Goal: Task Accomplishment & Management: Use online tool/utility

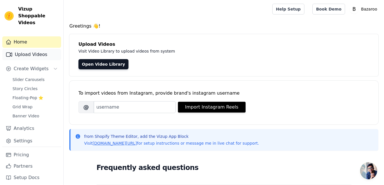
click at [39, 51] on link "Upload Videos" at bounding box center [31, 54] width 59 height 11
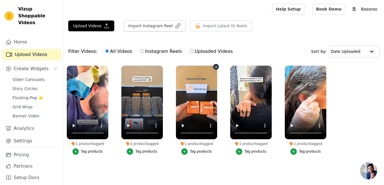
scroll to position [1, 0]
click at [106, 21] on button "Upload Videos" at bounding box center [91, 25] width 46 height 11
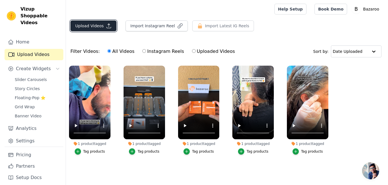
scroll to position [0, 0]
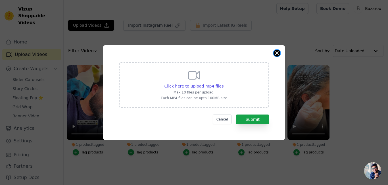
click at [278, 53] on button "Close modal" at bounding box center [276, 53] width 7 height 7
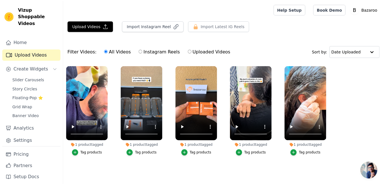
scroll to position [1, 0]
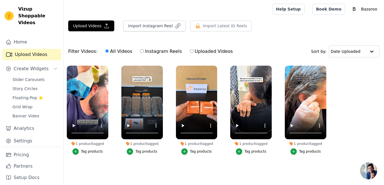
click at [150, 150] on div "Tag products" at bounding box center [146, 151] width 22 height 5
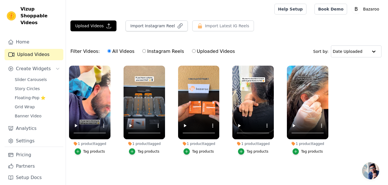
scroll to position [0, 0]
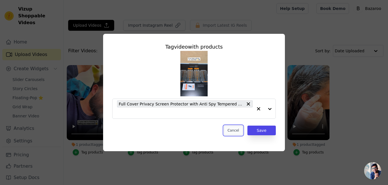
click at [239, 130] on button "Cancel" at bounding box center [233, 131] width 19 height 10
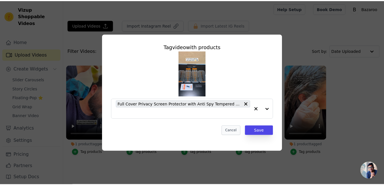
scroll to position [1, 0]
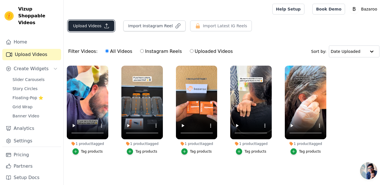
click at [88, 27] on button "Upload Videos" at bounding box center [91, 25] width 46 height 11
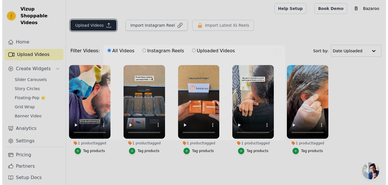
scroll to position [0, 0]
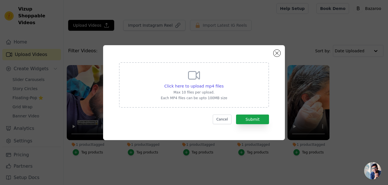
click at [196, 78] on icon at bounding box center [194, 75] width 11 height 8
click at [223, 83] on input "Click here to upload mp4 files Max 10 files per upload. Each MP4 files can be u…" at bounding box center [223, 83] width 0 height 0
type input "C:\fakepath\snaptik_7537785853226110230_v2.mp4"
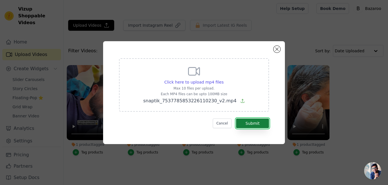
click at [246, 121] on button "Submit" at bounding box center [252, 123] width 33 height 10
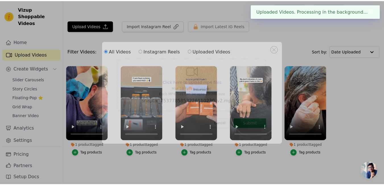
scroll to position [1, 0]
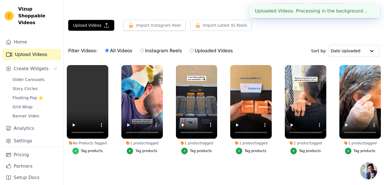
click at [79, 150] on div "button" at bounding box center [75, 151] width 6 height 6
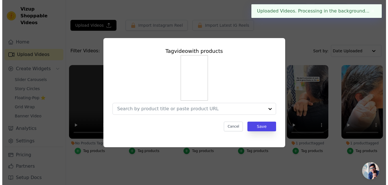
scroll to position [0, 0]
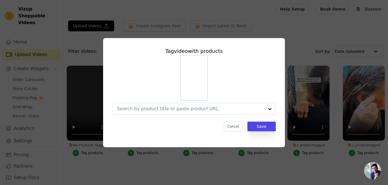
click at [181, 107] on input "No Products Tagged Tag video with products Cancel Save Tag products" at bounding box center [190, 108] width 147 height 5
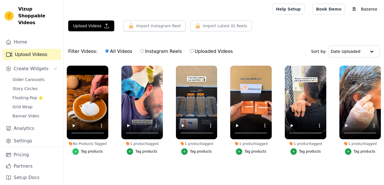
click at [78, 151] on icon "button" at bounding box center [76, 151] width 4 height 4
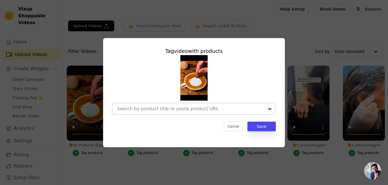
click at [267, 108] on div at bounding box center [269, 108] width 11 height 11
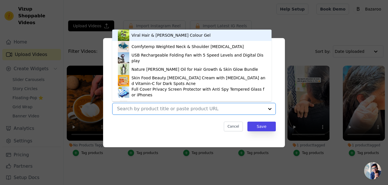
paste input "Electric Latte Art Pen Coffee & Cake Decoration Spice Pen for Baking, Pastry & …"
type input "Electric Latte Art Pen Coffee & Cake Decoration Spice Pen for Baking, Pastry & …"
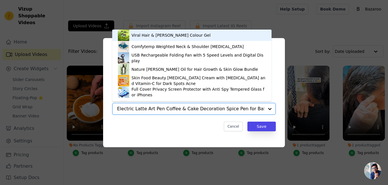
scroll to position [0, 66]
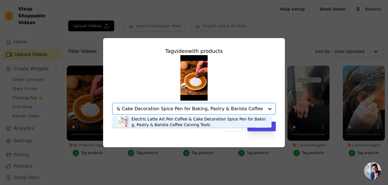
click at [169, 120] on div "Electric Latte Art Pen Coffee & Cake Decoration Spice Pen for Baking, Pastry & …" at bounding box center [198, 121] width 134 height 11
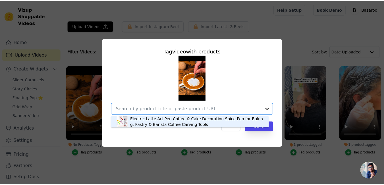
scroll to position [0, 0]
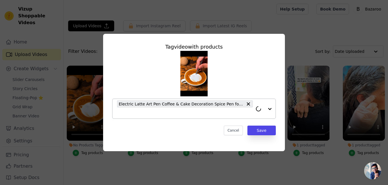
click at [257, 125] on div "Tag video with products Electric Latte Art Pen Coffee & Cake Decoration Spice P…" at bounding box center [194, 88] width 173 height 101
click at [259, 130] on button "Save" at bounding box center [261, 131] width 28 height 10
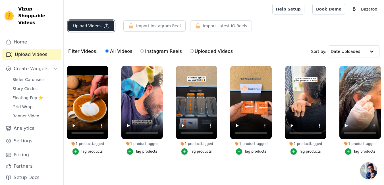
click at [96, 26] on button "Upload Videos" at bounding box center [91, 25] width 46 height 11
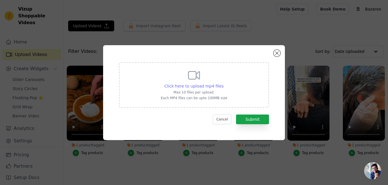
click at [218, 86] on span "Click here to upload mp4 files" at bounding box center [193, 86] width 59 height 5
click at [223, 83] on input "Click here to upload mp4 files Max 10 files per upload. Each MP4 files can be u…" at bounding box center [223, 83] width 0 height 0
type input "C:\fakepath\snaptik_7420865495760391432_v2.mp4"
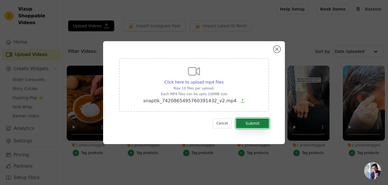
click at [265, 121] on button "Submit" at bounding box center [252, 123] width 33 height 10
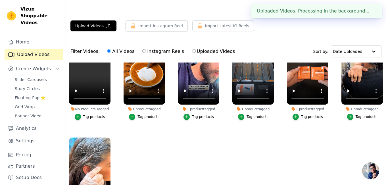
scroll to position [41, 0]
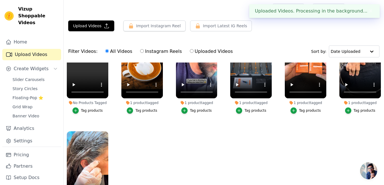
click at [84, 111] on div "Tag products" at bounding box center [92, 110] width 22 height 5
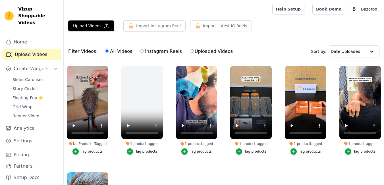
click at [92, 150] on div "Tag products" at bounding box center [92, 151] width 22 height 5
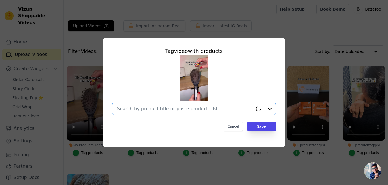
click at [169, 111] on input "No Products Tagged Tag video with products Option undefined, selected. Cancel S…" at bounding box center [185, 108] width 136 height 5
paste input "2024 Self-Cleaning Hair Brush for Women One-Key Scalp Massage Comb, Anti-Static…"
type input "2024 Self-Cleaning Hair Brush for Women One-Key Scalp Massage Comb, Anti-Static…"
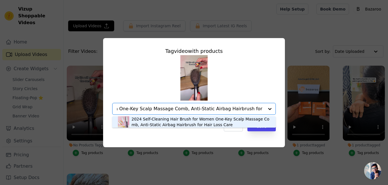
click at [172, 120] on div "2024 Self-Cleaning Hair Brush for Women One-Key Scalp Massage Comb, Anti-Static…" at bounding box center [200, 121] width 139 height 11
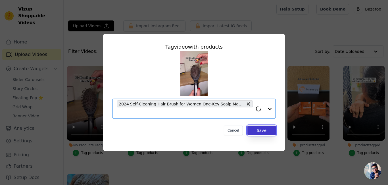
click at [256, 128] on button "Save" at bounding box center [261, 131] width 28 height 10
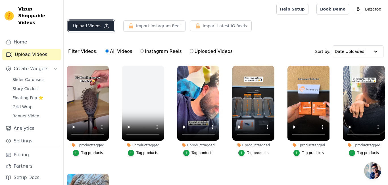
click at [106, 26] on icon "button" at bounding box center [107, 26] width 6 height 6
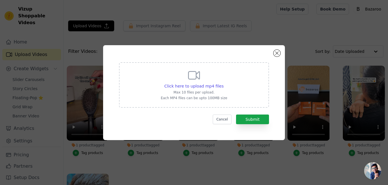
click at [194, 89] on div "Click here to upload mp4 files Max 10 files per upload. Each MP4 files can be u…" at bounding box center [194, 84] width 66 height 32
click at [223, 83] on input "Click here to upload mp4 files Max 10 files per upload. Each MP4 files can be u…" at bounding box center [223, 83] width 0 height 0
type input "C:\fakepath\snaptik_7455160621600935176_v2.mp4"
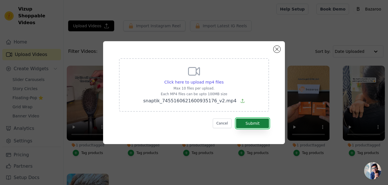
click at [250, 123] on button "Submit" at bounding box center [252, 123] width 33 height 10
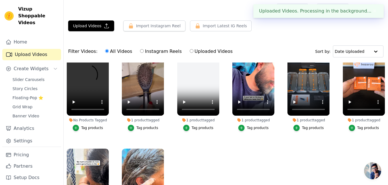
scroll to position [36, 0]
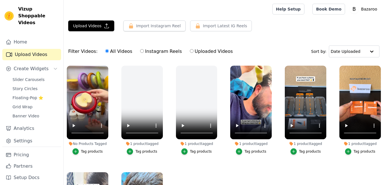
click at [91, 151] on div "Tag products" at bounding box center [92, 151] width 22 height 5
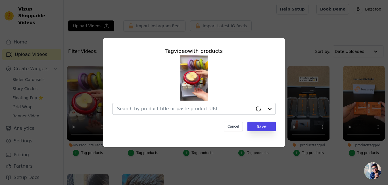
click at [185, 109] on input "No Products Tagged Tag video with products Cancel Save Tag products" at bounding box center [185, 108] width 136 height 5
paste input "Reusable Fruit & Vegetable Storage Box Airtight Transparent Fresh Keeper Contai…"
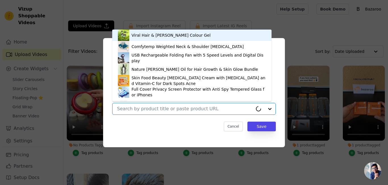
type input "Reusable Fruit & Vegetable Storage Box Airtight Transparent Fresh Keeper Contai…"
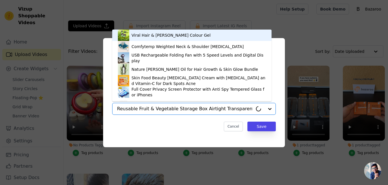
scroll to position [0, 97]
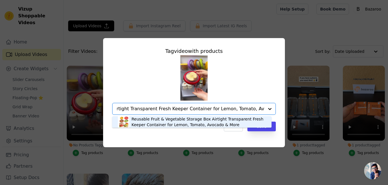
click at [186, 119] on div "Reusable Fruit & Vegetable Storage Box Airtight Transparent Fresh Keeper Contai…" at bounding box center [198, 121] width 134 height 11
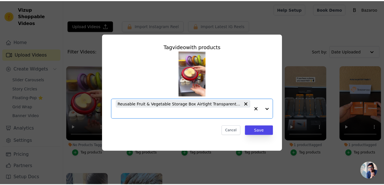
scroll to position [0, 0]
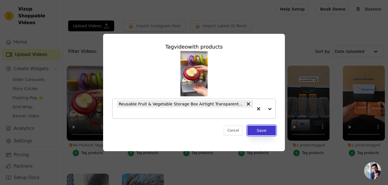
click at [265, 130] on button "Save" at bounding box center [261, 131] width 28 height 10
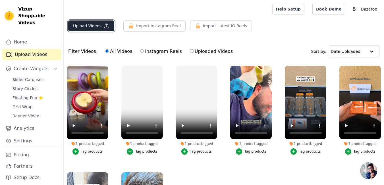
click at [99, 29] on button "Upload Videos" at bounding box center [91, 25] width 46 height 11
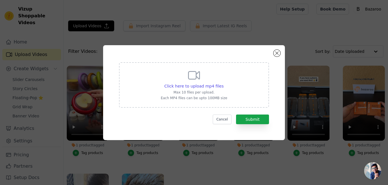
click at [216, 82] on div "Click here to upload mp4 files Max 10 files per upload. Each MP4 files can be u…" at bounding box center [194, 84] width 66 height 32
click at [223, 83] on input "Click here to upload mp4 files Max 10 files per upload. Each MP4 files can be u…" at bounding box center [223, 83] width 0 height 0
type input "C:\fakepath\snaptik_7536814234450070798_v2.mp4"
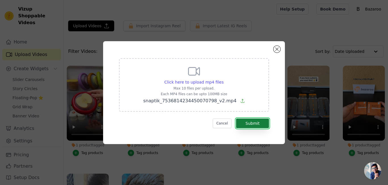
click at [258, 121] on button "Submit" at bounding box center [252, 123] width 33 height 10
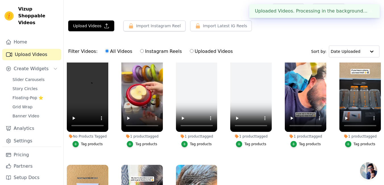
scroll to position [10, 0]
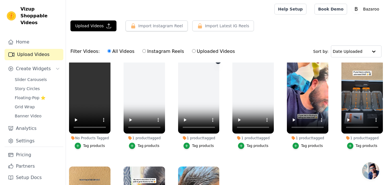
scroll to position [6, 0]
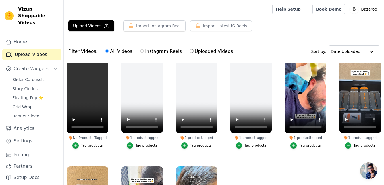
click at [92, 144] on div "Tag products" at bounding box center [92, 145] width 22 height 5
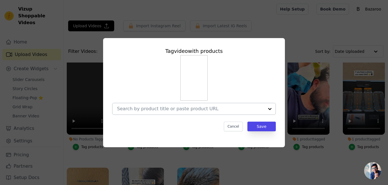
click at [200, 108] on input "No Products Tagged Tag video with products Cancel Save Tag products" at bounding box center [190, 108] width 147 height 5
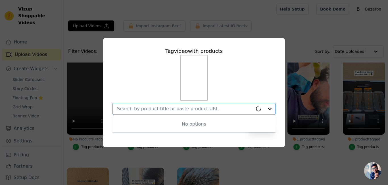
paste input "2025 Reusable Soda Can Lid with Silicone Straw Portable Leakproof Cover for Bee…"
type input "2025 Reusable Soda Can Lid with Silicone Straw Portable Leakproof Cover for Bee…"
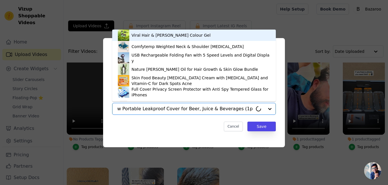
scroll to position [0, 94]
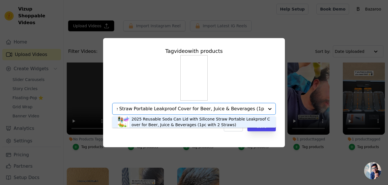
click at [186, 120] on div "2025 Reusable Soda Can Lid with Silicone Straw Portable Leakproof Cover for Bee…" at bounding box center [200, 121] width 139 height 11
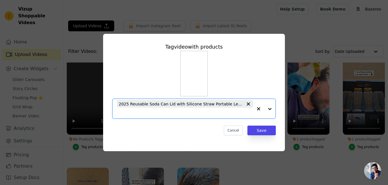
scroll to position [0, 0]
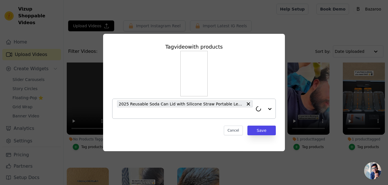
click at [265, 137] on div "Tag video with products 2025 Reusable Soda Can Lid with Silicone Straw Portable…" at bounding box center [194, 88] width 173 height 101
click at [264, 133] on button "Save" at bounding box center [261, 131] width 28 height 10
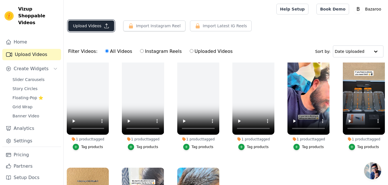
click at [82, 22] on button "Upload Videos" at bounding box center [91, 25] width 46 height 11
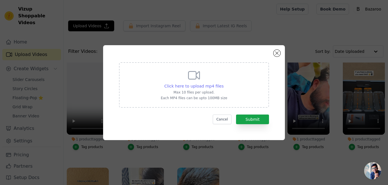
click at [203, 88] on div "Click here to upload mp4 files" at bounding box center [193, 86] width 59 height 6
click at [223, 83] on input "Click here to upload mp4 files Max 10 files per upload. Each MP4 files can be u…" at bounding box center [223, 83] width 0 height 0
type input "C:\fakepath\snaptik_7454119447863889170_v2.mp4"
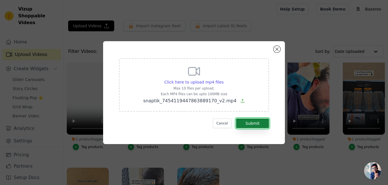
click at [239, 123] on button "Submit" at bounding box center [252, 123] width 33 height 10
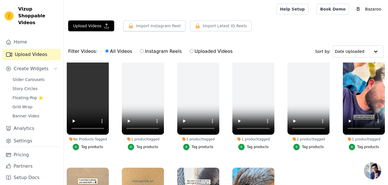
scroll to position [11, 0]
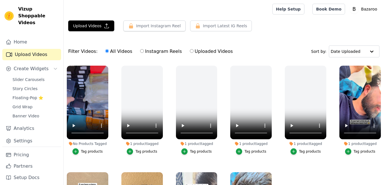
click at [90, 149] on div "Tag products" at bounding box center [92, 151] width 22 height 5
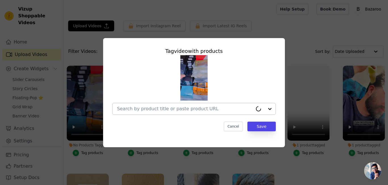
click at [204, 106] on input "No Products Tagged Tag video with products Cancel Save Tag products" at bounding box center [185, 108] width 136 height 5
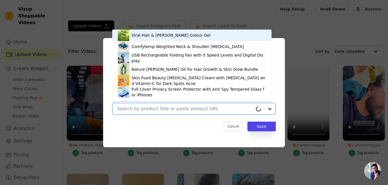
paste input "Stainless Steel Perfume Diffuser Necklace Hollow Vertical Bar Pendant Locket Je…"
type input "Stainless Steel Perfume Diffuser Necklace Hollow Vertical Bar Pendant Locket Je…"
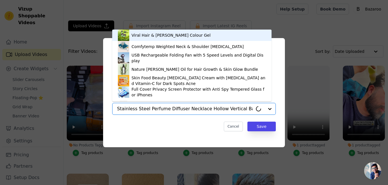
scroll to position [0, 74]
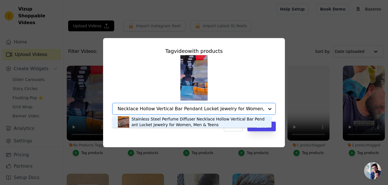
click at [203, 118] on div "Stainless Steel Perfume Diffuser Necklace Hollow Vertical Bar Pendant Locket Je…" at bounding box center [198, 121] width 134 height 11
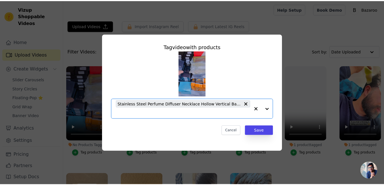
scroll to position [0, 0]
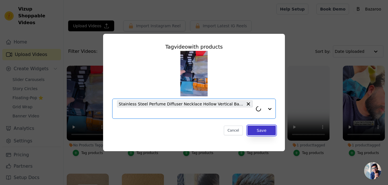
click at [254, 128] on button "Save" at bounding box center [261, 131] width 28 height 10
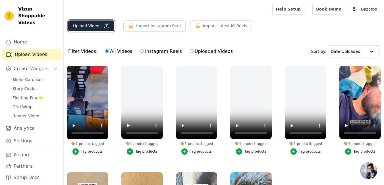
click at [95, 29] on button "Upload Videos" at bounding box center [91, 25] width 46 height 11
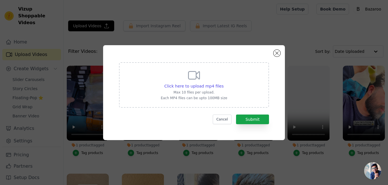
click at [205, 81] on div "Click here to upload mp4 files Max 10 files per upload. Each MP4 files can be u…" at bounding box center [194, 84] width 66 height 32
click at [223, 83] on input "Click here to upload mp4 files Max 10 files per upload. Each MP4 files can be u…" at bounding box center [223, 83] width 0 height 0
type input "C:\fakepath\snaptik_7555105838411599112_v2.mp4"
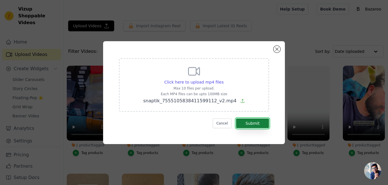
click at [254, 121] on button "Submit" at bounding box center [252, 123] width 33 height 10
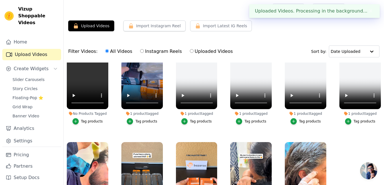
scroll to position [36, 0]
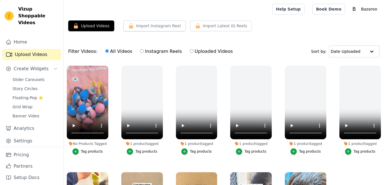
click at [97, 150] on div "Tag products" at bounding box center [92, 151] width 22 height 5
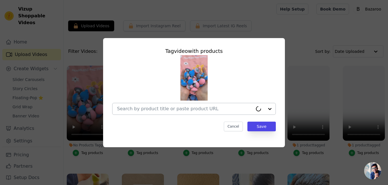
click at [167, 114] on div at bounding box center [185, 108] width 136 height 11
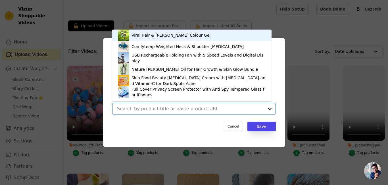
click at [168, 111] on input "No Products Tagged Tag video with products Viral Hair & [PERSON_NAME] Colour Ge…" at bounding box center [190, 108] width 147 height 5
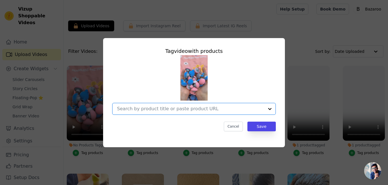
paste input "Bed Sheet Fasteners & Clips Heavy-Duty Multifunctional Corner Tighteners for Se…"
type input "Bed Sheet Fasteners & Clips Heavy-Duty Multifunctional Corner Tighteners for Se…"
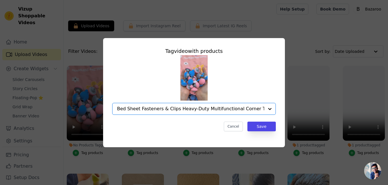
scroll to position [0, 69]
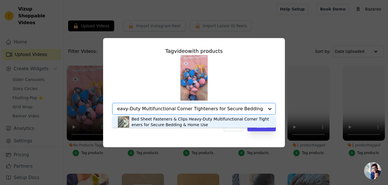
click at [186, 118] on div "Bed Sheet Fasteners & Clips Heavy-Duty Multifunctional Corner Tighteners for Se…" at bounding box center [200, 121] width 139 height 11
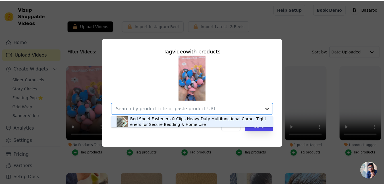
scroll to position [0, 0]
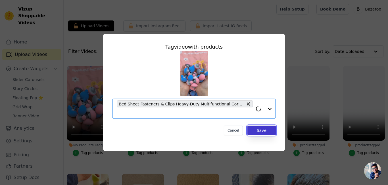
click at [255, 131] on button "Save" at bounding box center [261, 131] width 28 height 10
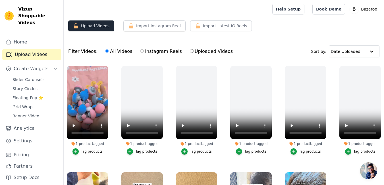
click at [82, 29] on button "Upload Videos" at bounding box center [91, 25] width 46 height 11
click at [105, 28] on button "Upload Videos" at bounding box center [91, 25] width 46 height 11
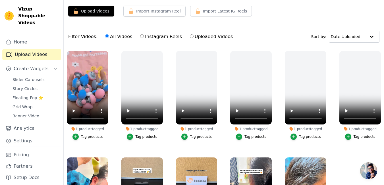
scroll to position [17, 0]
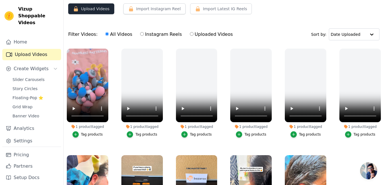
click at [108, 12] on button "Upload Videos" at bounding box center [91, 8] width 46 height 11
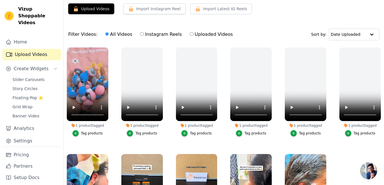
scroll to position [0, 0]
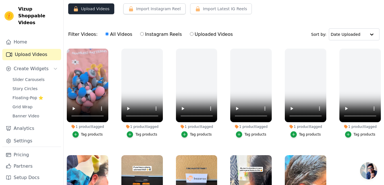
click at [101, 11] on button "Upload Videos" at bounding box center [91, 8] width 46 height 11
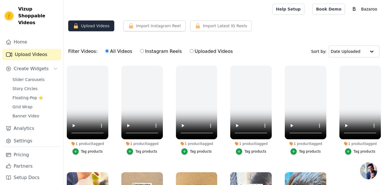
click at [99, 29] on button "Upload Videos" at bounding box center [91, 25] width 46 height 11
click at [87, 30] on button "Upload Videos" at bounding box center [91, 25] width 46 height 11
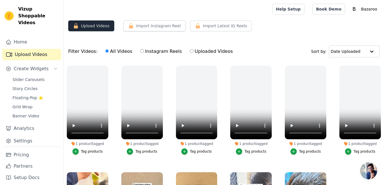
click at [87, 30] on button "Upload Videos" at bounding box center [91, 25] width 46 height 11
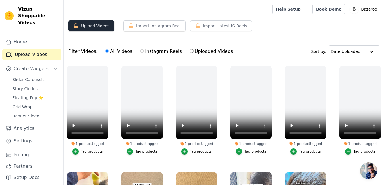
click at [87, 30] on button "Upload Videos" at bounding box center [91, 25] width 46 height 11
click at [127, 30] on button "Import Instagram Reel" at bounding box center [154, 25] width 62 height 11
click at [146, 57] on div "All Videos Instagram Reels Uploaded Videos" at bounding box center [169, 51] width 134 height 13
click at [145, 52] on label "Instagram Reels" at bounding box center [161, 51] width 42 height 7
click at [144, 52] on input "Instagram Reels" at bounding box center [142, 51] width 4 height 4
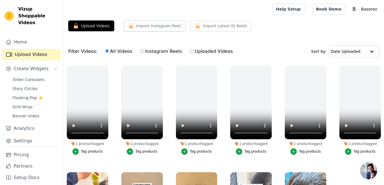
radio input "true"
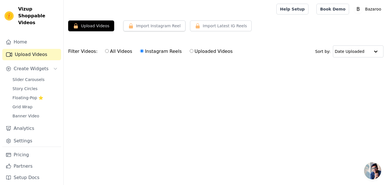
click at [117, 52] on label "All Videos" at bounding box center [119, 51] width 28 height 7
click at [109, 52] on input "All Videos" at bounding box center [107, 51] width 4 height 4
radio input "true"
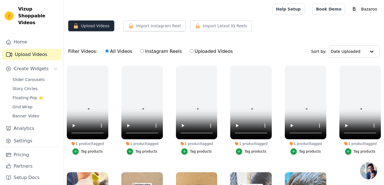
click at [89, 25] on button "Upload Videos" at bounding box center [91, 25] width 46 height 11
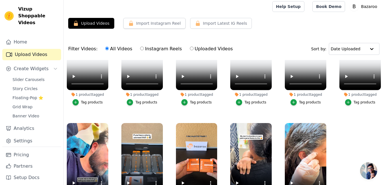
scroll to position [5, 0]
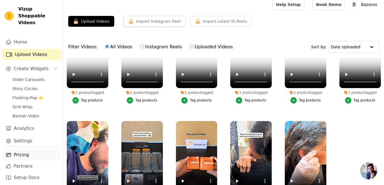
click at [40, 151] on link "Pricing" at bounding box center [31, 154] width 59 height 11
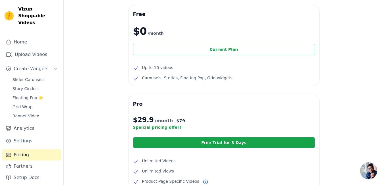
scroll to position [24, 0]
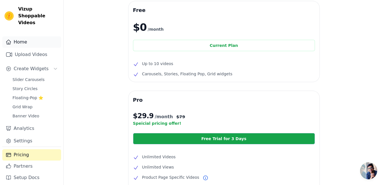
click at [44, 37] on link "Home" at bounding box center [31, 41] width 59 height 11
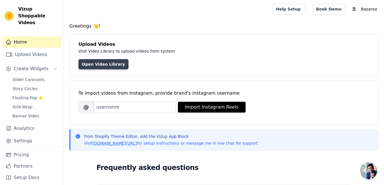
click at [87, 61] on link "Open Video Library" at bounding box center [103, 64] width 50 height 10
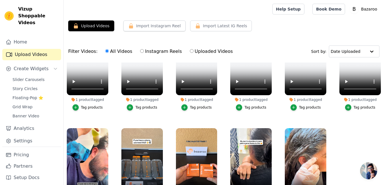
scroll to position [48, 0]
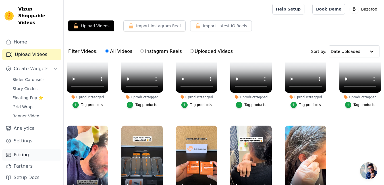
click at [32, 149] on link "Pricing" at bounding box center [31, 154] width 59 height 11
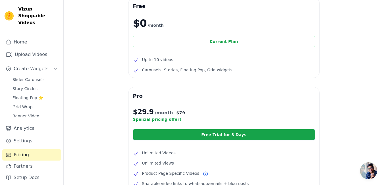
scroll to position [28, 0]
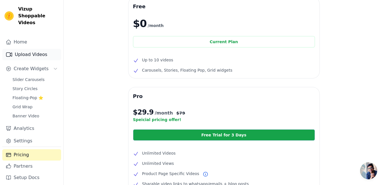
click at [46, 51] on link "Upload Videos" at bounding box center [31, 54] width 59 height 11
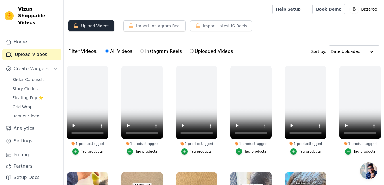
click at [88, 24] on button "Upload Videos" at bounding box center [91, 25] width 46 height 11
